Goal: Task Accomplishment & Management: Use online tool/utility

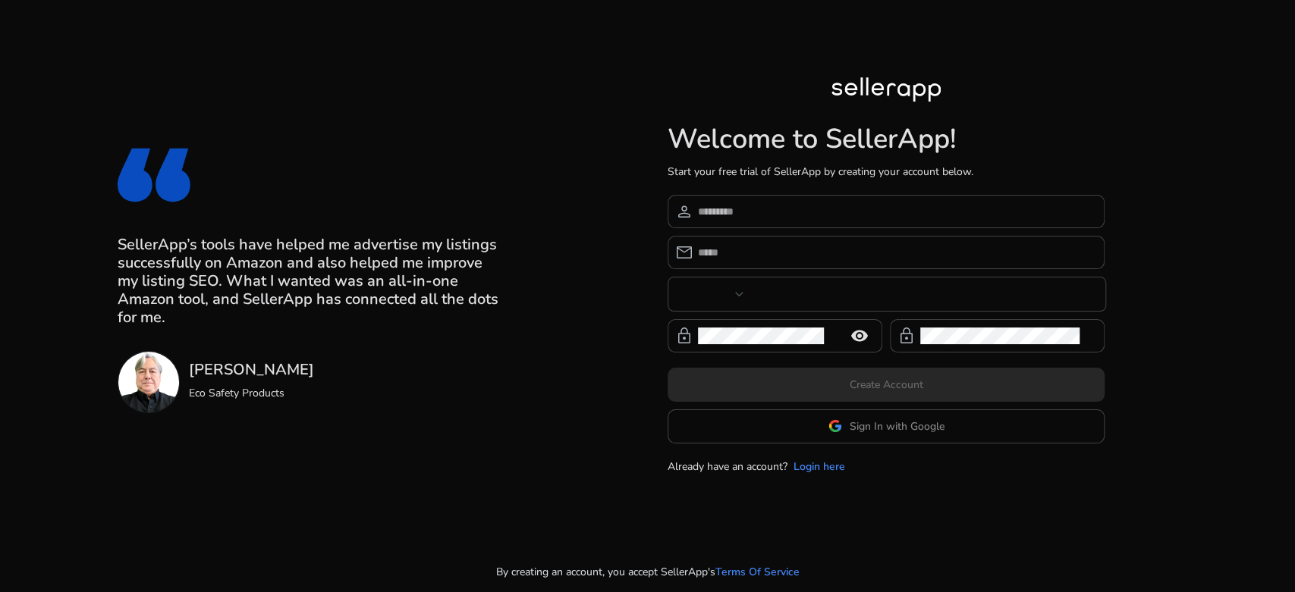
type input "****"
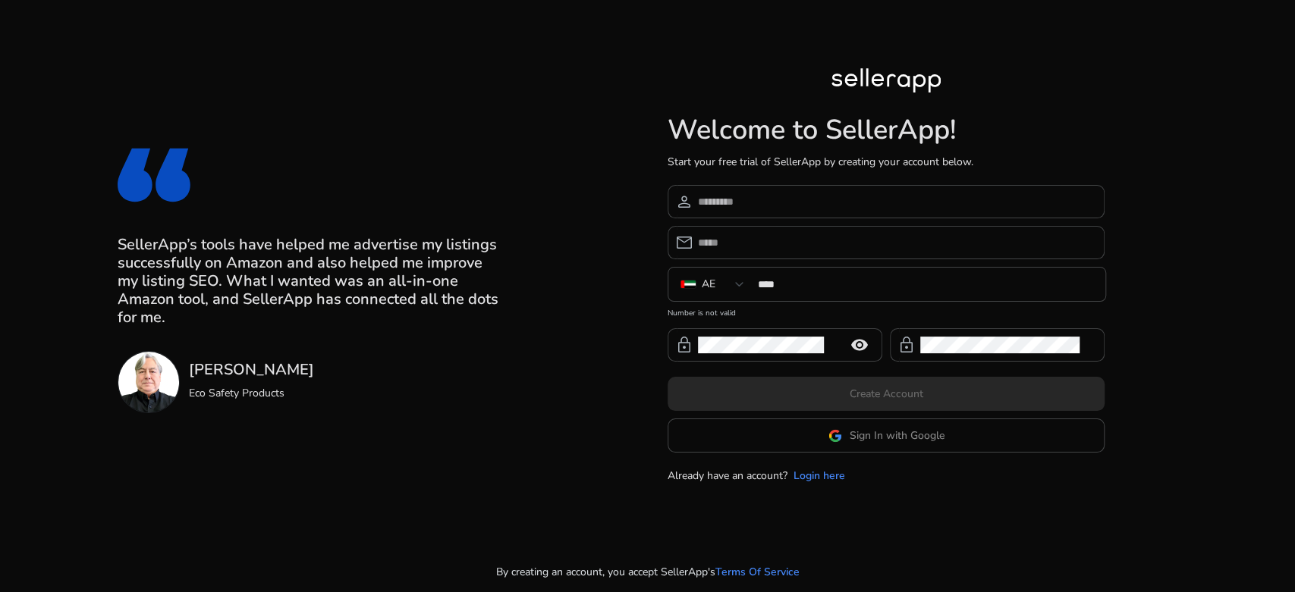
click at [781, 426] on app-google-signin "Sign In with Google" at bounding box center [886, 436] width 437 height 34
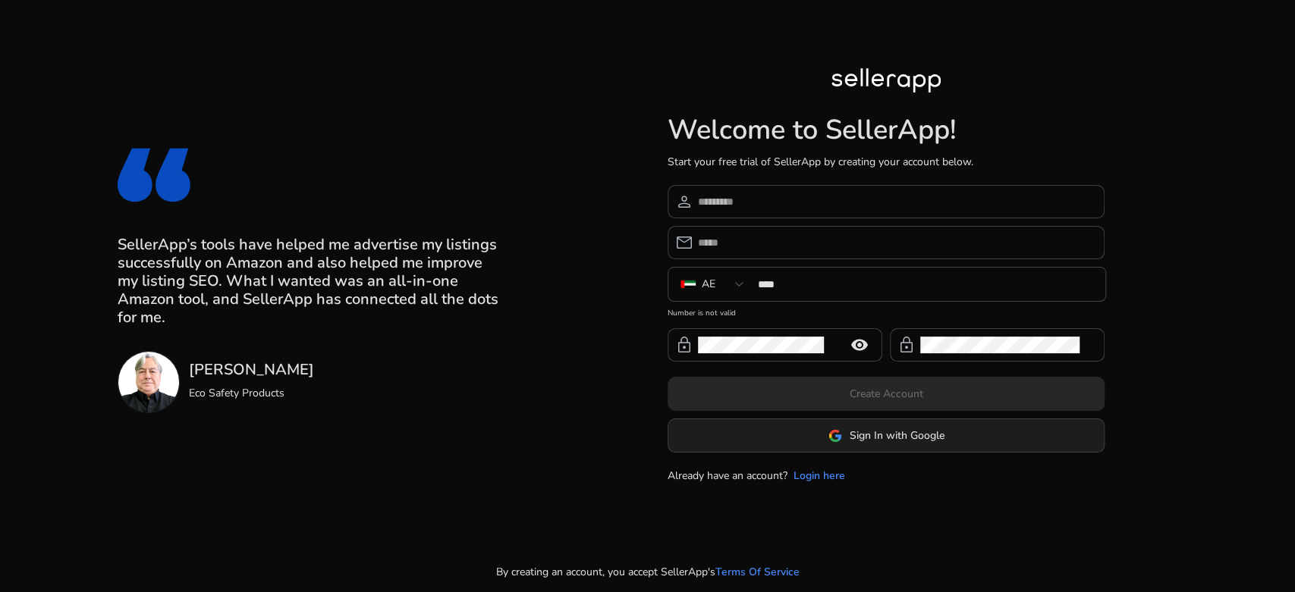
click at [881, 441] on span "Sign In with Google" at bounding box center [897, 436] width 95 height 16
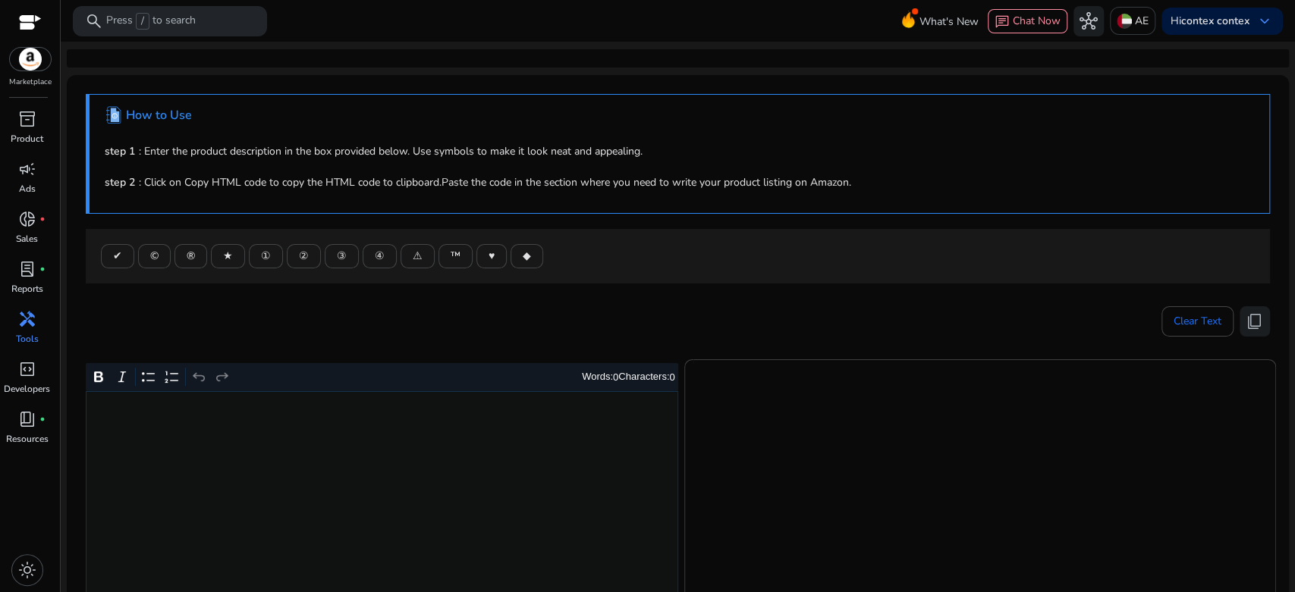
scroll to position [84, 0]
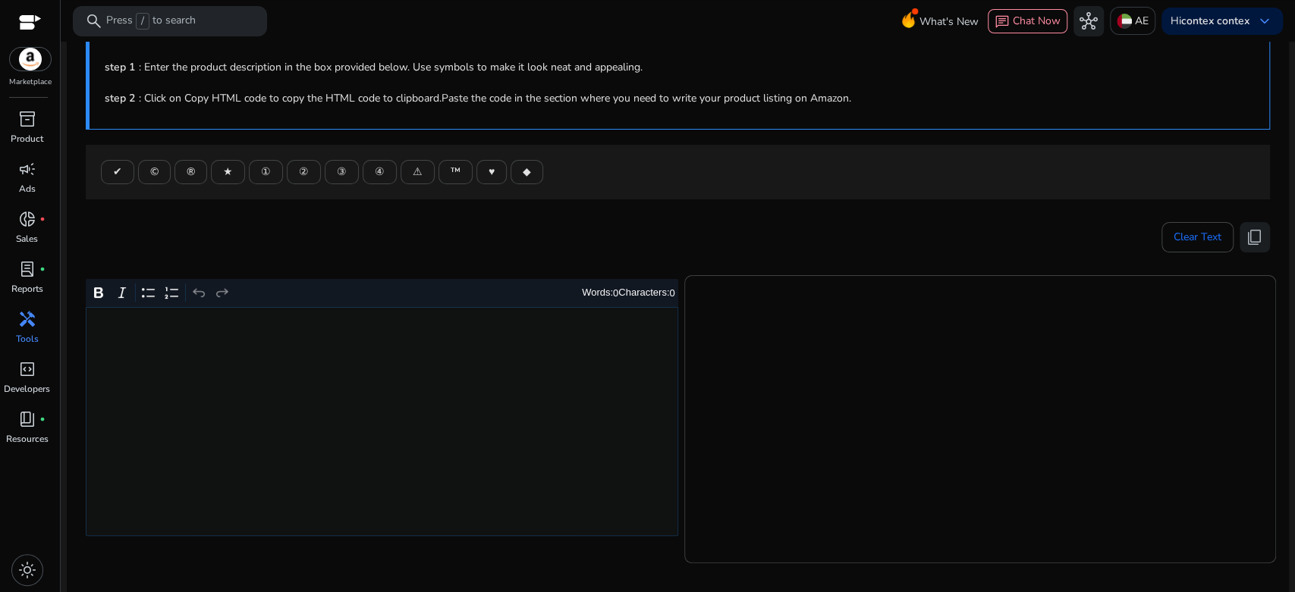
click at [505, 344] on div "Rich Text Editor. Editing area: main. Press Alt+0 for help." at bounding box center [382, 421] width 592 height 229
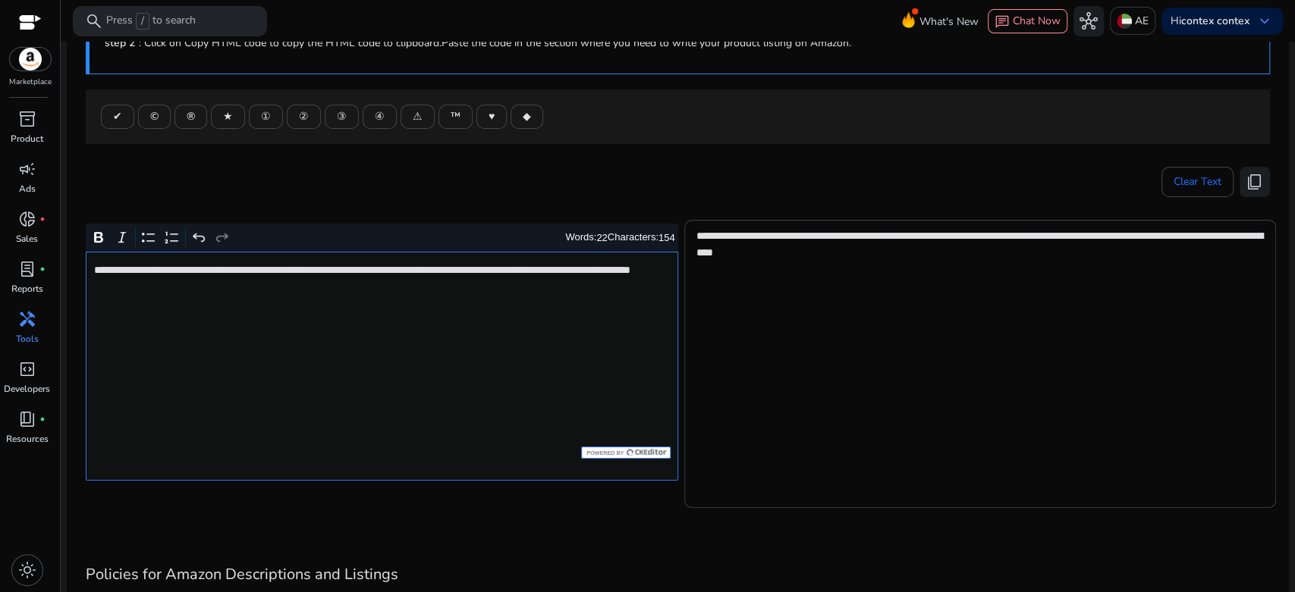
scroll to position [168, 0]
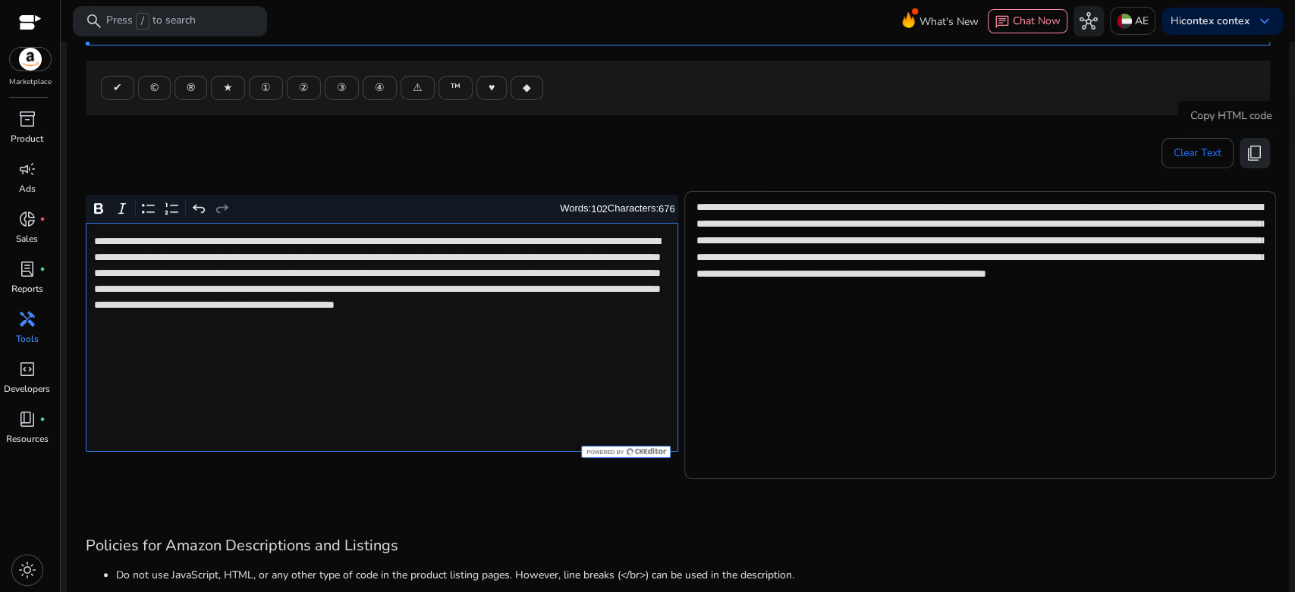
click at [1252, 152] on span "content_copy" at bounding box center [1255, 153] width 18 height 18
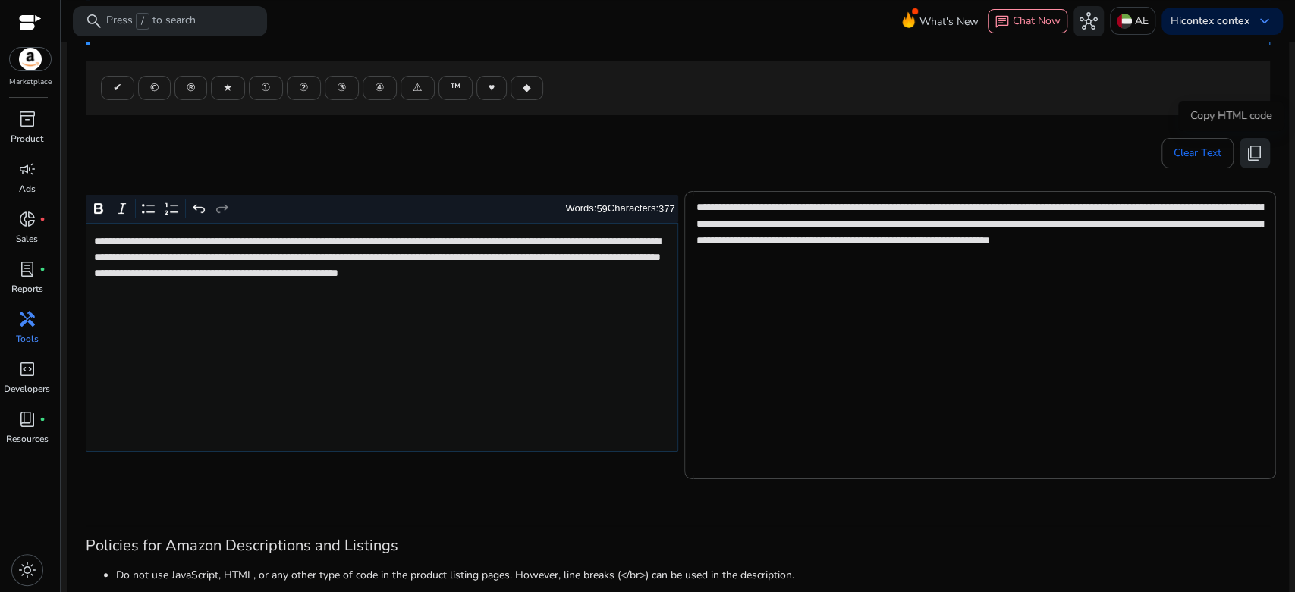
click at [1246, 155] on span "content_copy" at bounding box center [1255, 153] width 18 height 18
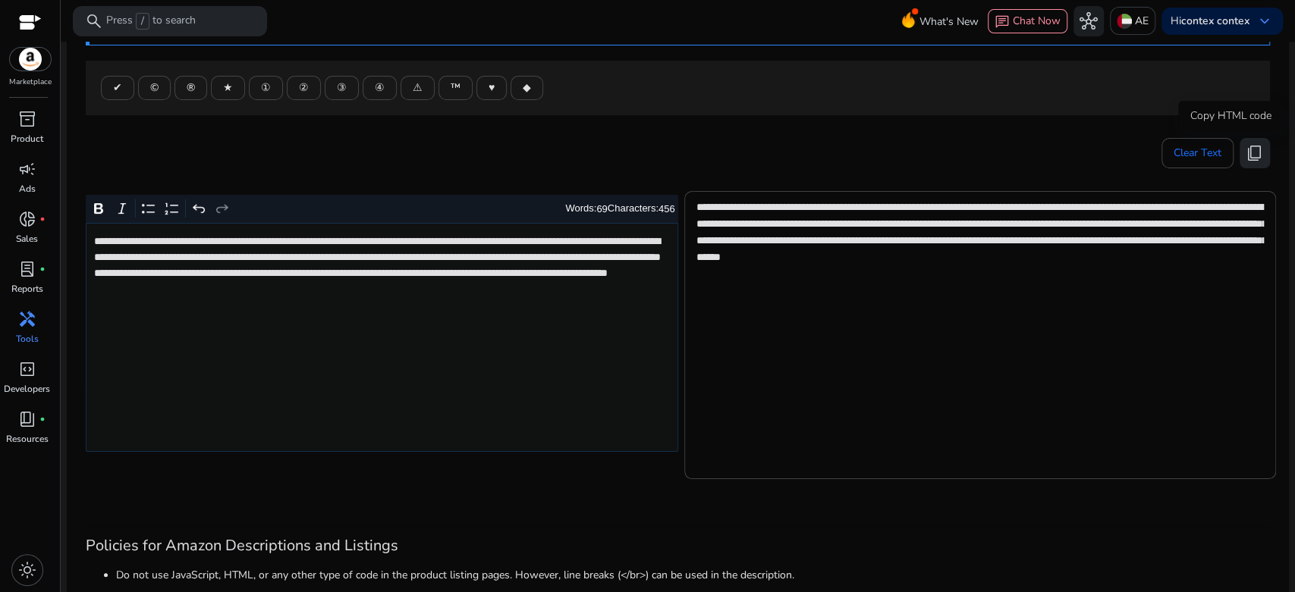
click at [1252, 159] on span "content_copy" at bounding box center [1255, 153] width 18 height 18
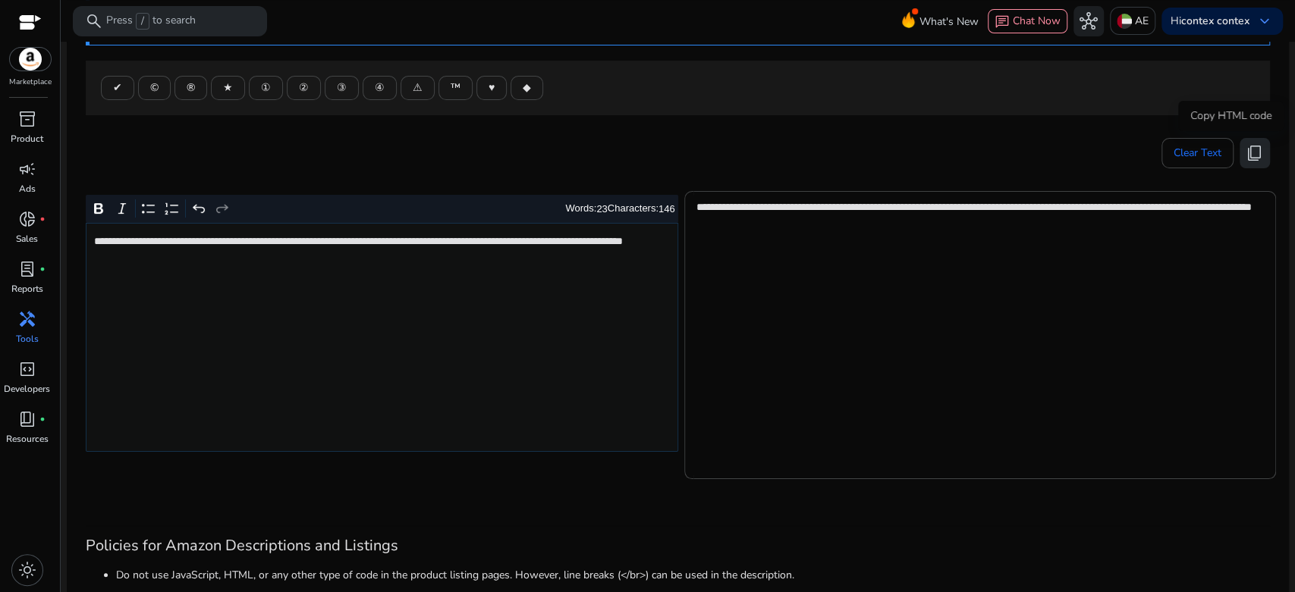
click at [1246, 155] on span "content_copy" at bounding box center [1255, 153] width 18 height 18
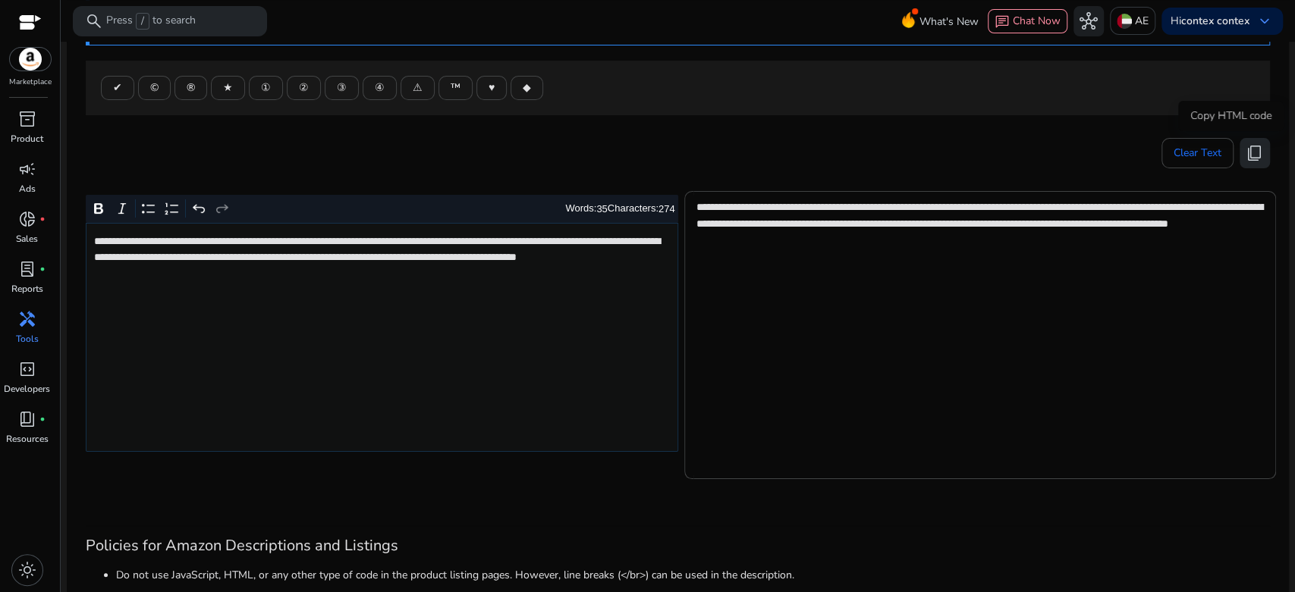
click at [1255, 148] on span "content_copy" at bounding box center [1255, 153] width 18 height 18
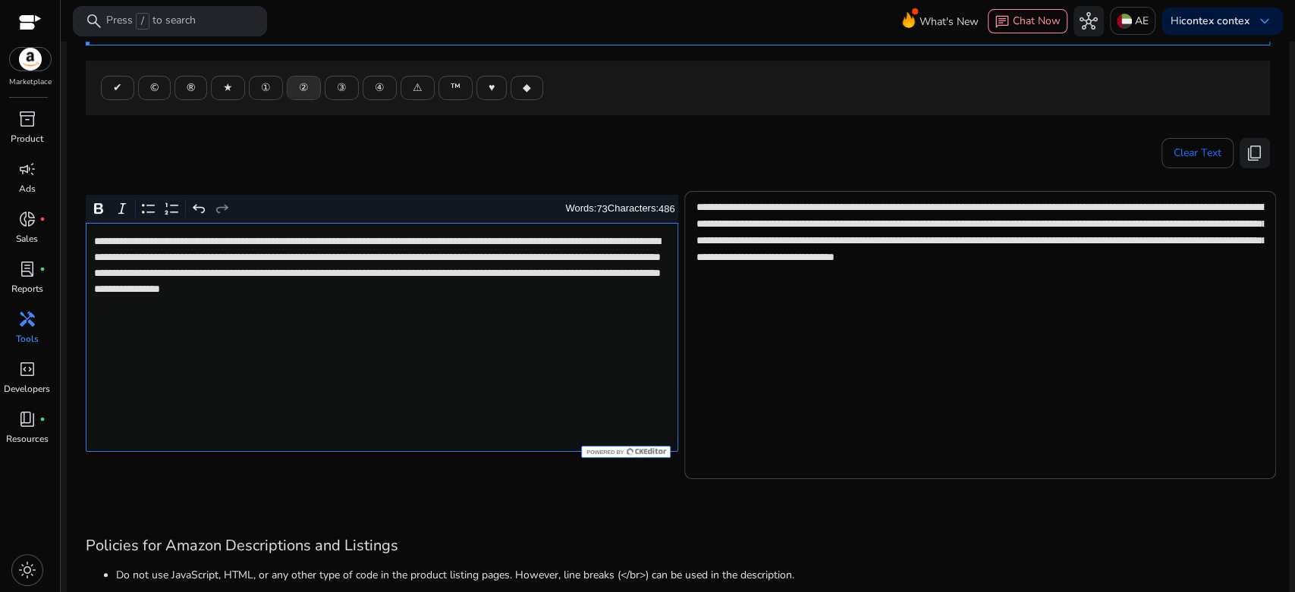
type textarea "**********"
click at [1252, 159] on span "content_copy" at bounding box center [1255, 153] width 18 height 18
